Goal: Navigation & Orientation: Find specific page/section

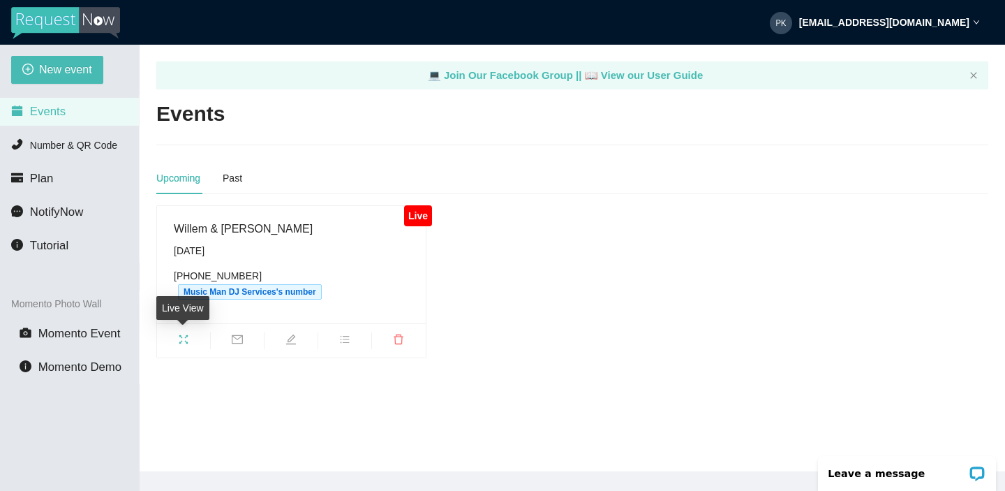
click at [180, 339] on icon "fullscreen" at bounding box center [183, 339] width 11 height 11
